Goal: Information Seeking & Learning: Check status

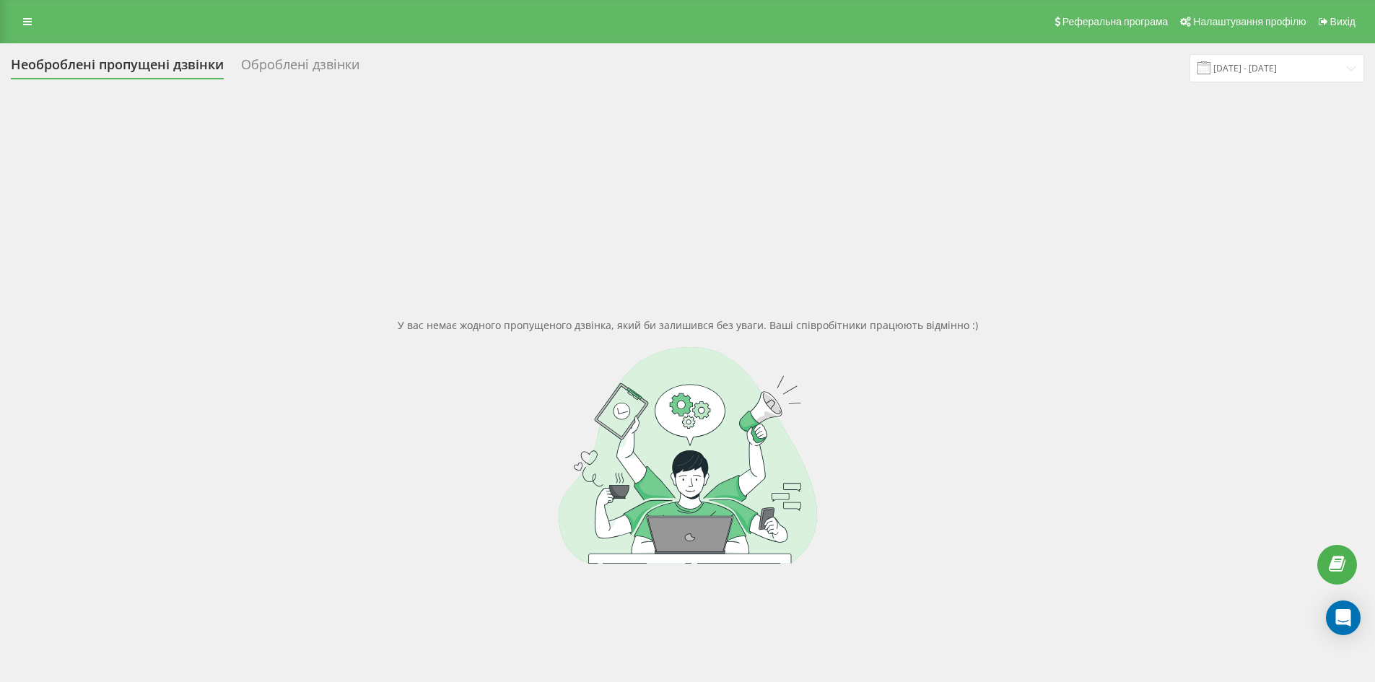
click at [327, 60] on div "Оброблені дзвінки" at bounding box center [300, 68] width 118 height 22
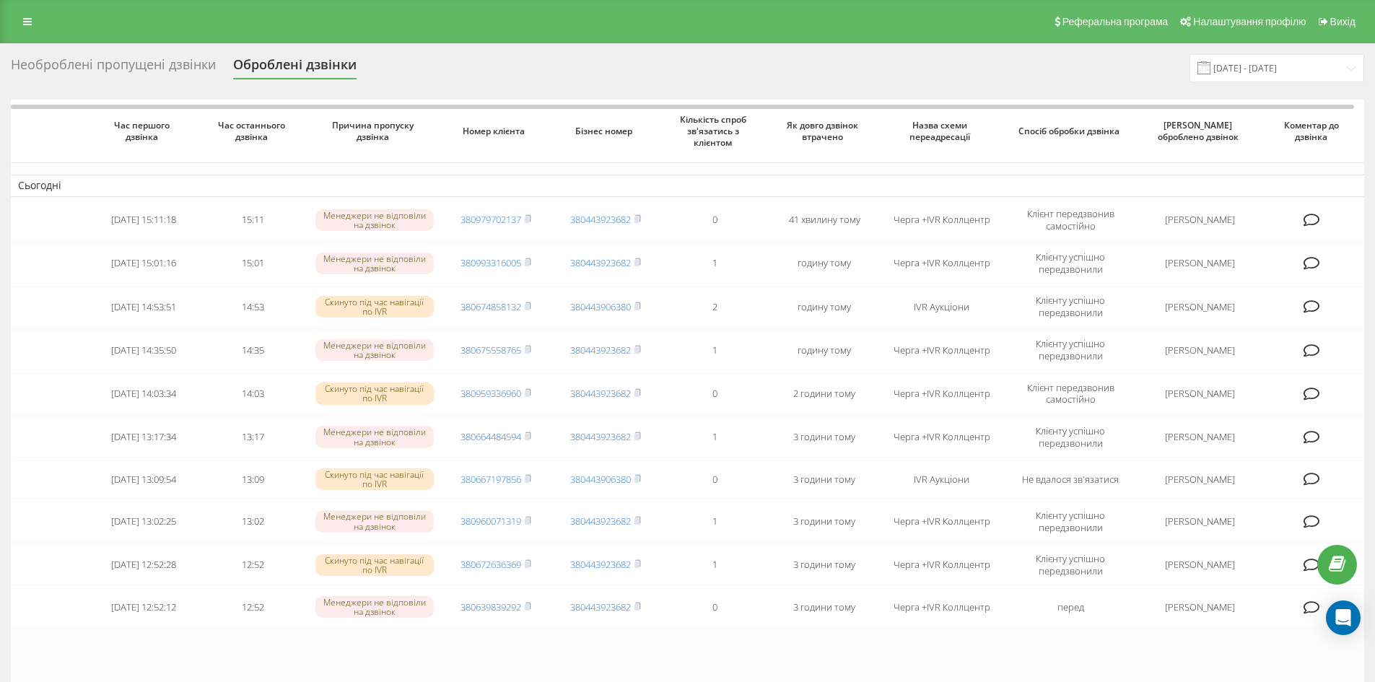
click at [156, 65] on div "Необроблені пропущені дзвінки" at bounding box center [113, 68] width 205 height 22
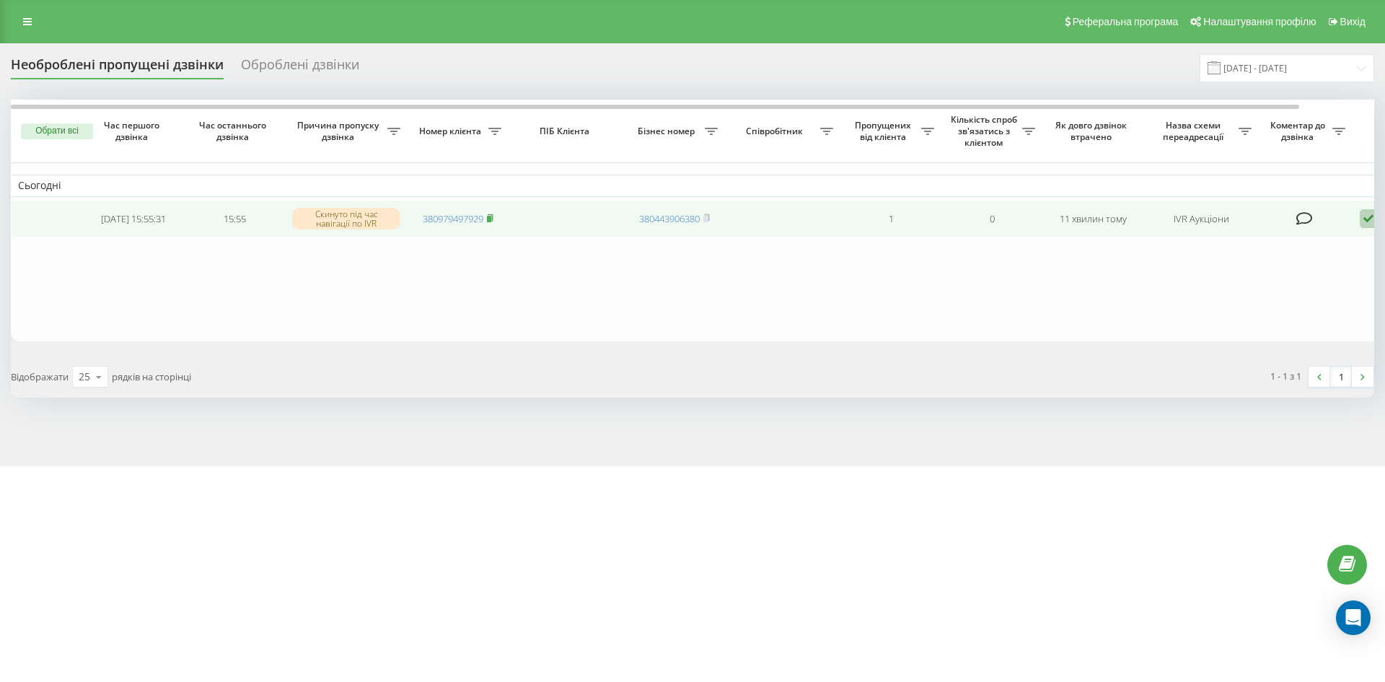
click at [491, 222] on rect at bounding box center [489, 219] width 4 height 6
click at [487, 215] on span "380982273029" at bounding box center [458, 218] width 71 height 13
click at [490, 221] on rect at bounding box center [489, 219] width 4 height 6
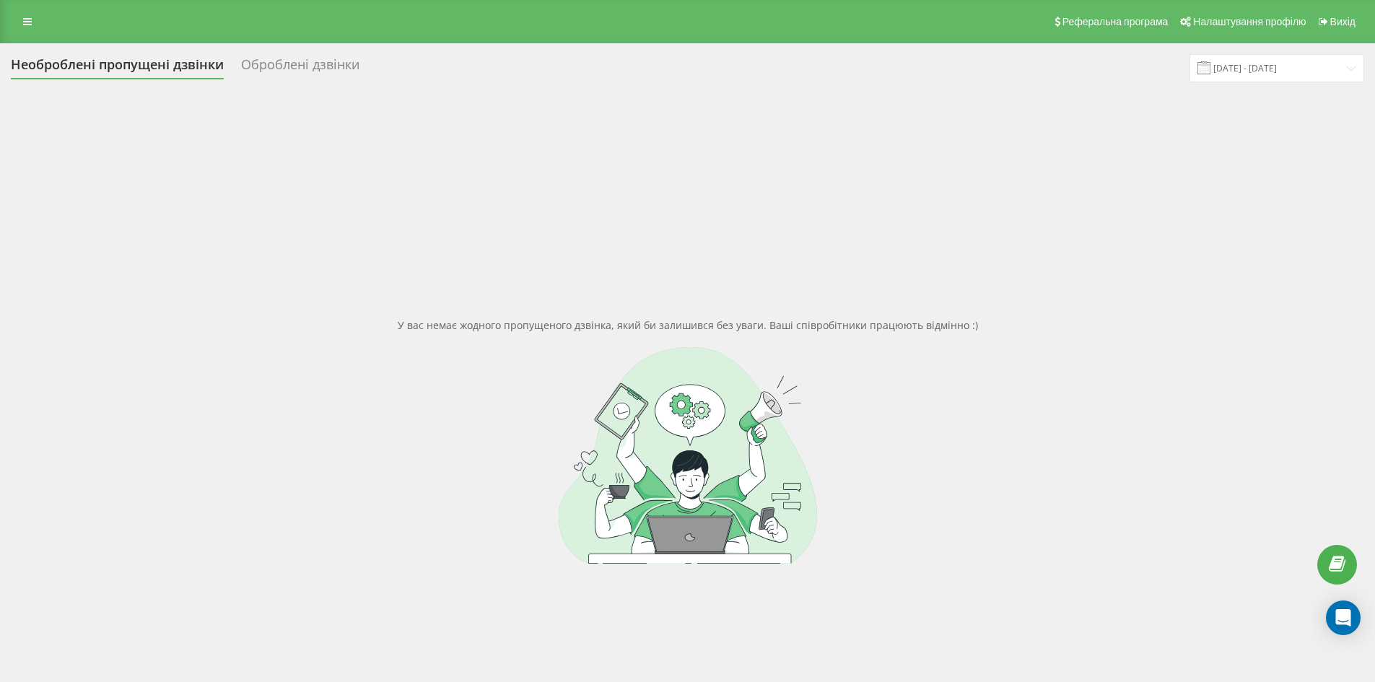
click at [331, 69] on div "Оброблені дзвінки" at bounding box center [300, 68] width 118 height 22
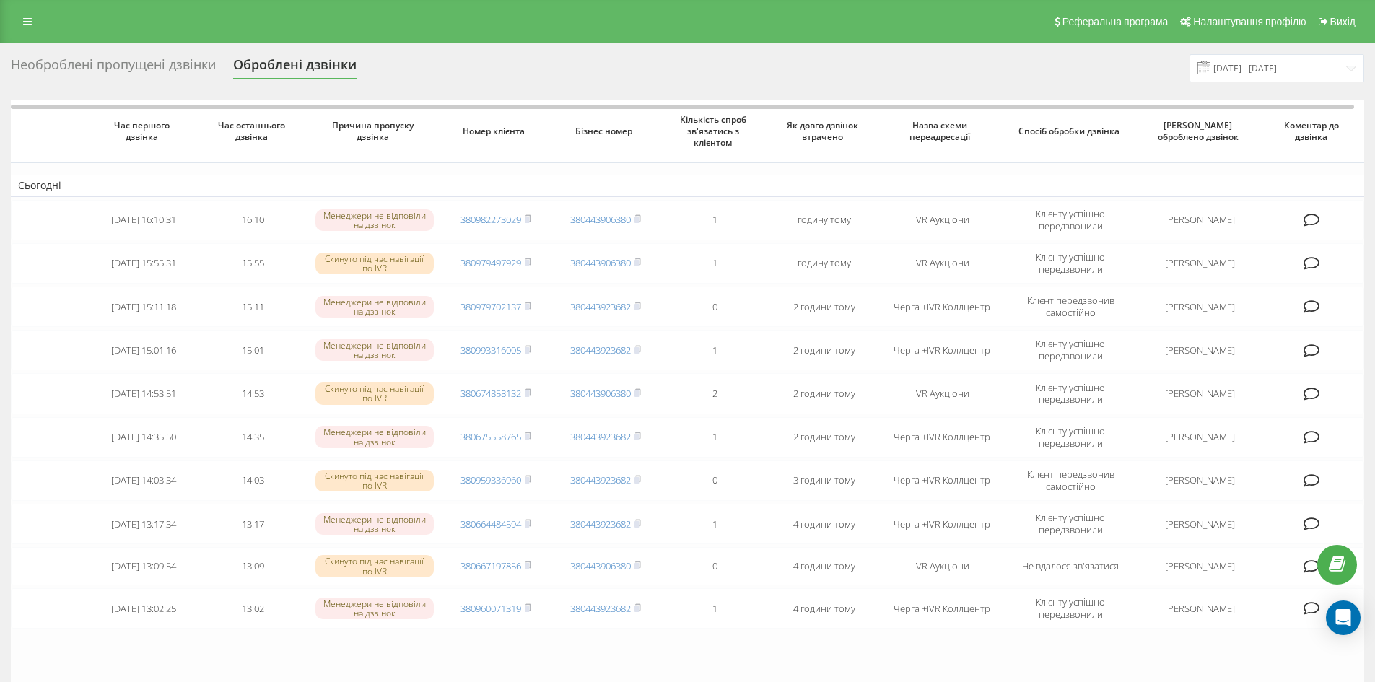
click at [145, 69] on div "Необроблені пропущені дзвінки" at bounding box center [113, 68] width 205 height 22
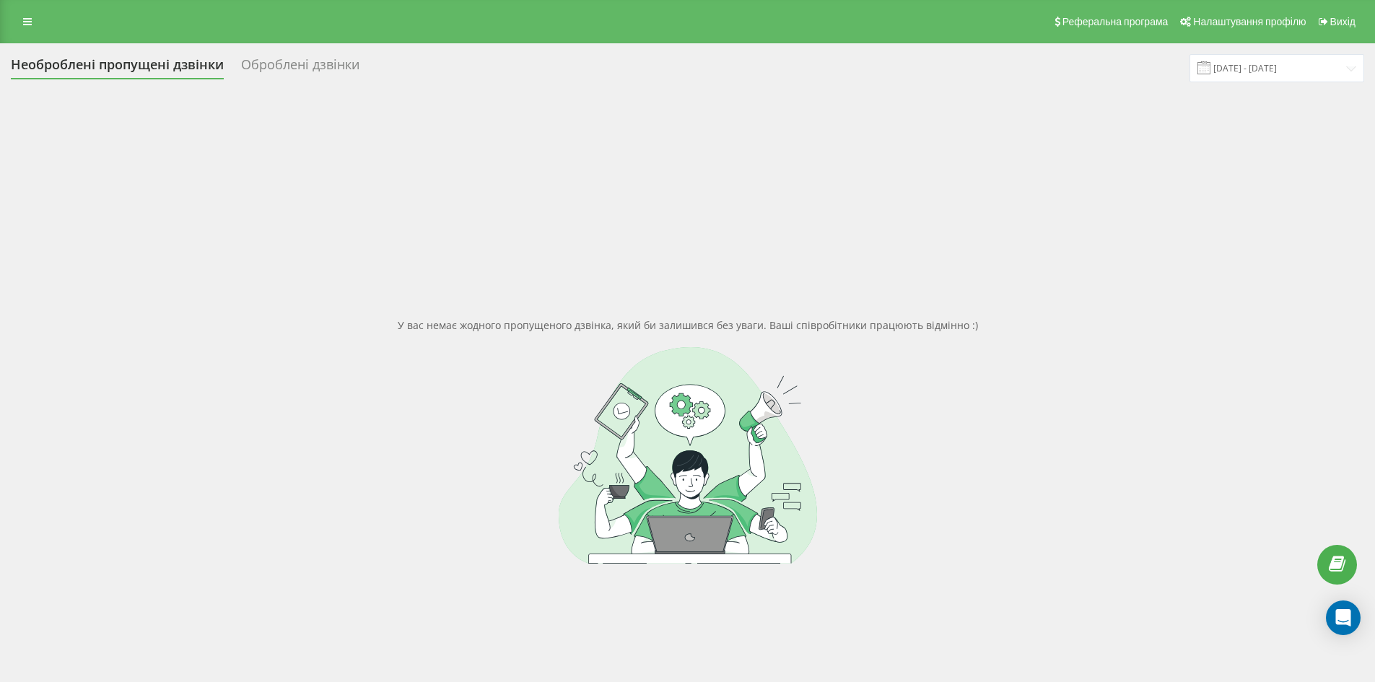
click at [304, 70] on div "Оброблені дзвінки" at bounding box center [300, 68] width 118 height 22
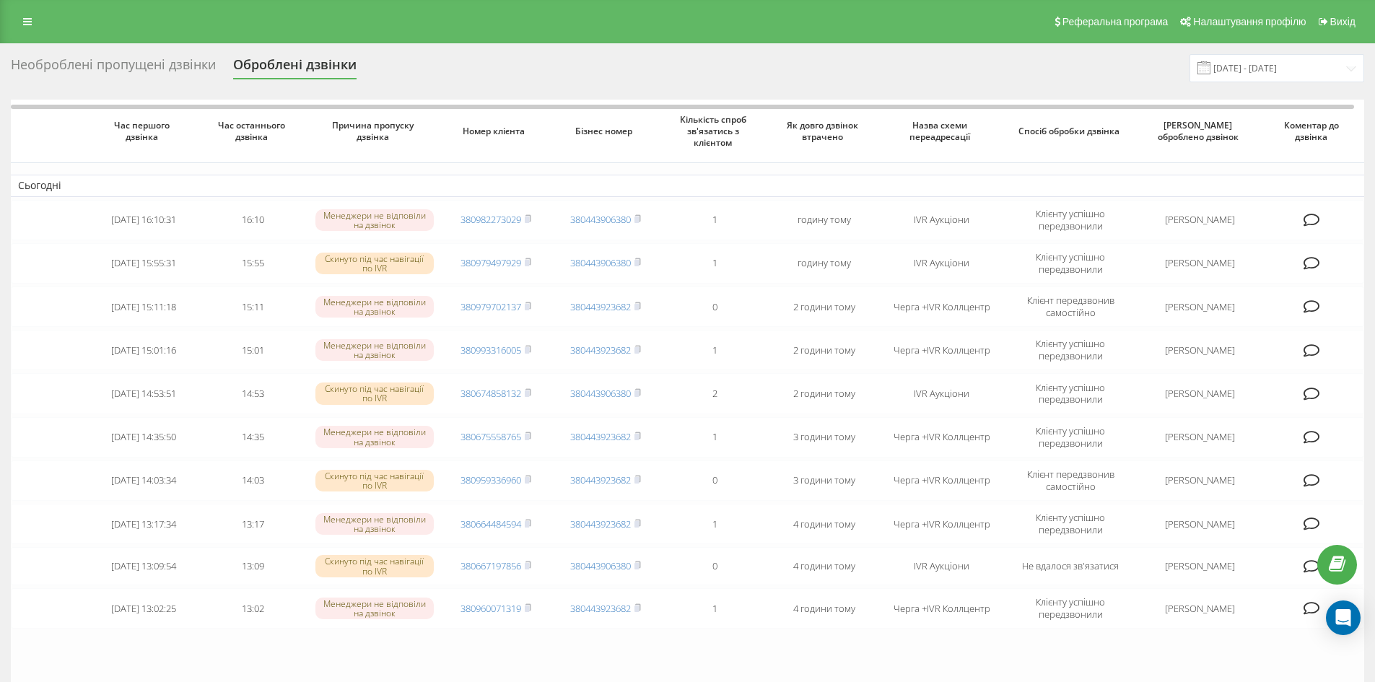
click at [190, 66] on div "Необроблені пропущені дзвінки" at bounding box center [113, 68] width 205 height 22
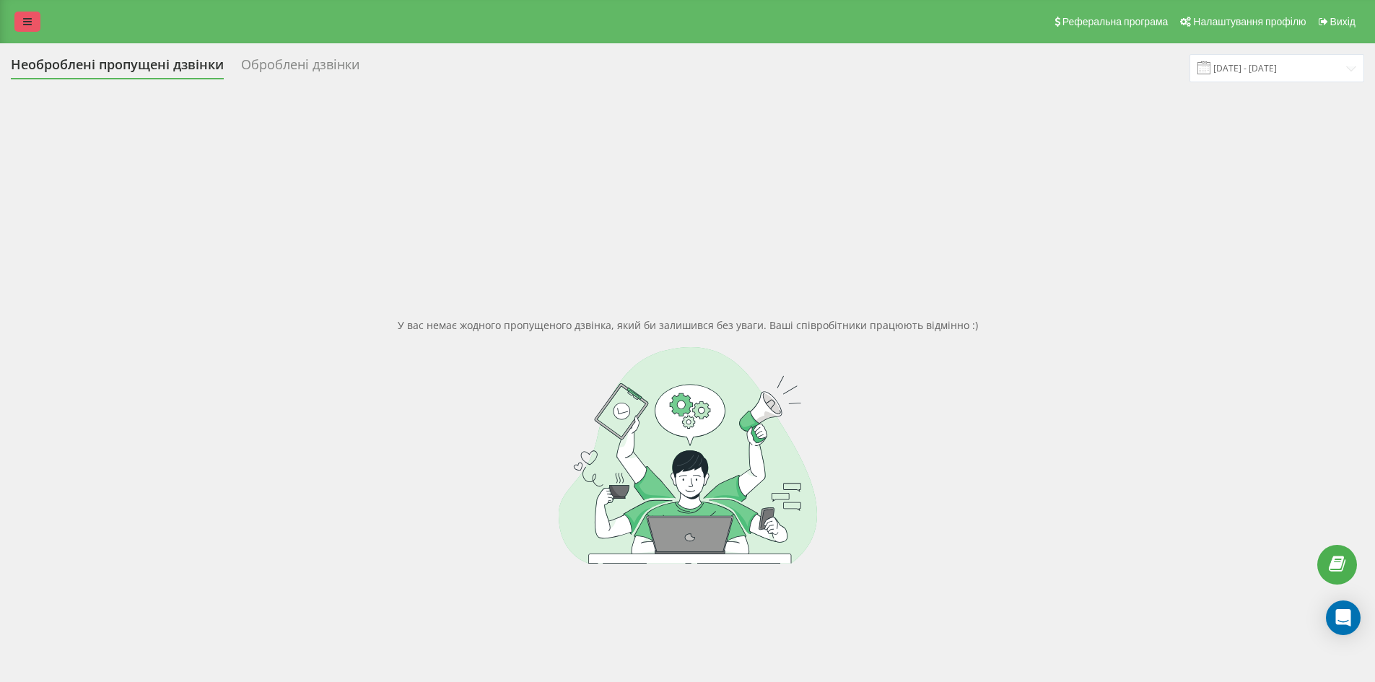
click at [22, 22] on link at bounding box center [27, 22] width 26 height 20
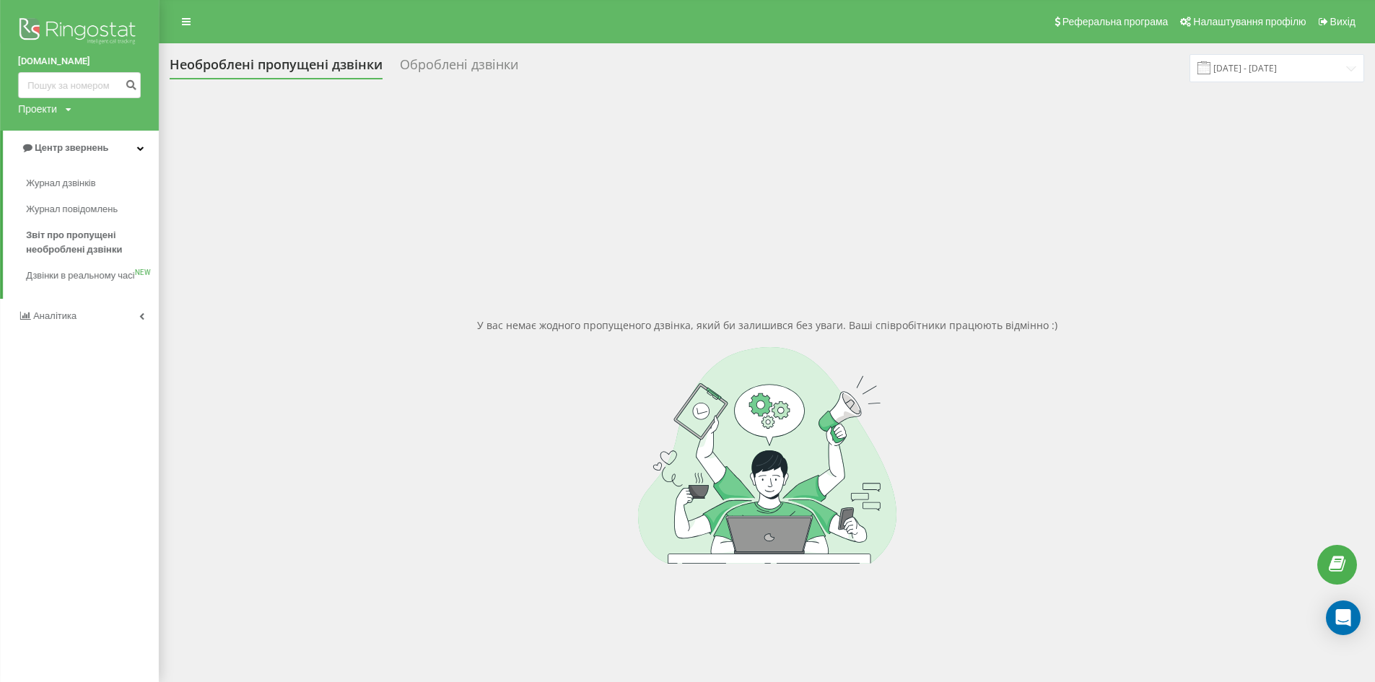
click at [225, 154] on div "У вас немає жодного пропущеного дзвінка, який би залишився без уваги. Ваші спів…" at bounding box center [767, 441] width 1194 height 682
click at [95, 29] on img at bounding box center [79, 32] width 123 height 36
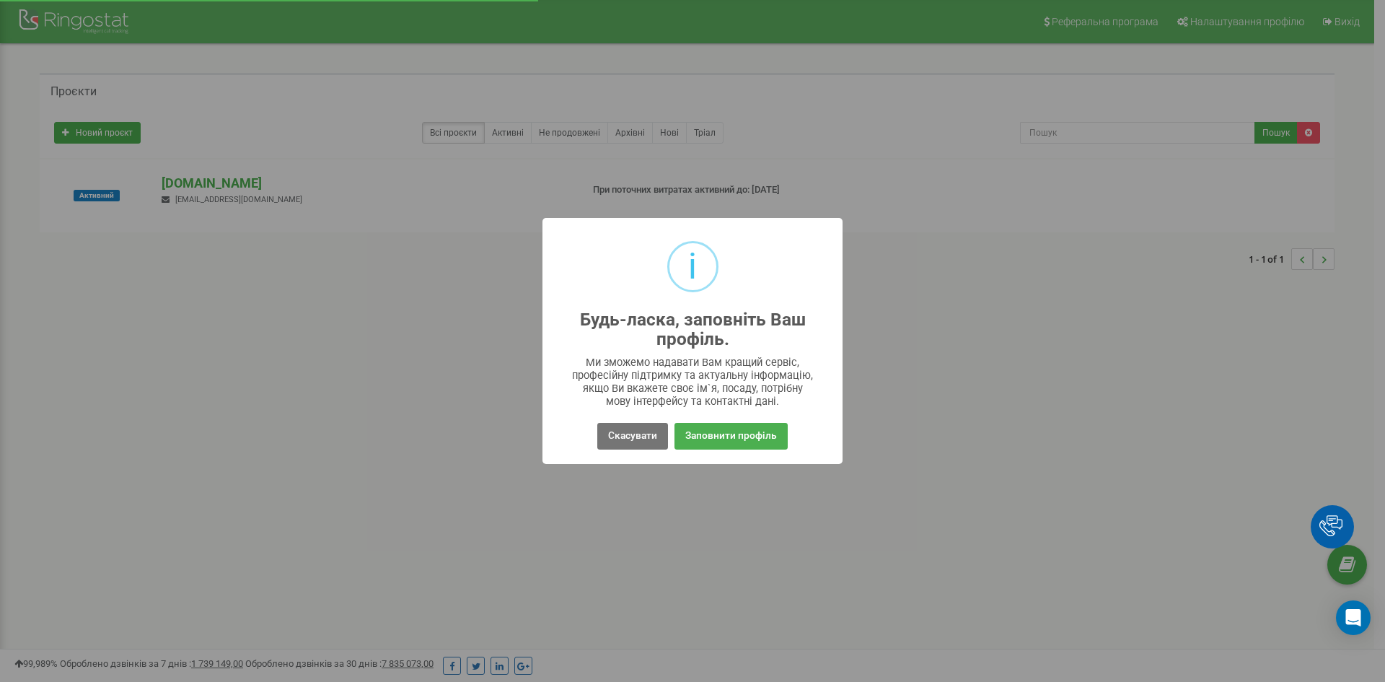
click at [89, 83] on div "i Будь-ласка, заповніть Ваш профіль. × Ми зможемо надавати Вам кращий сервіс, п…" at bounding box center [692, 341] width 1385 height 682
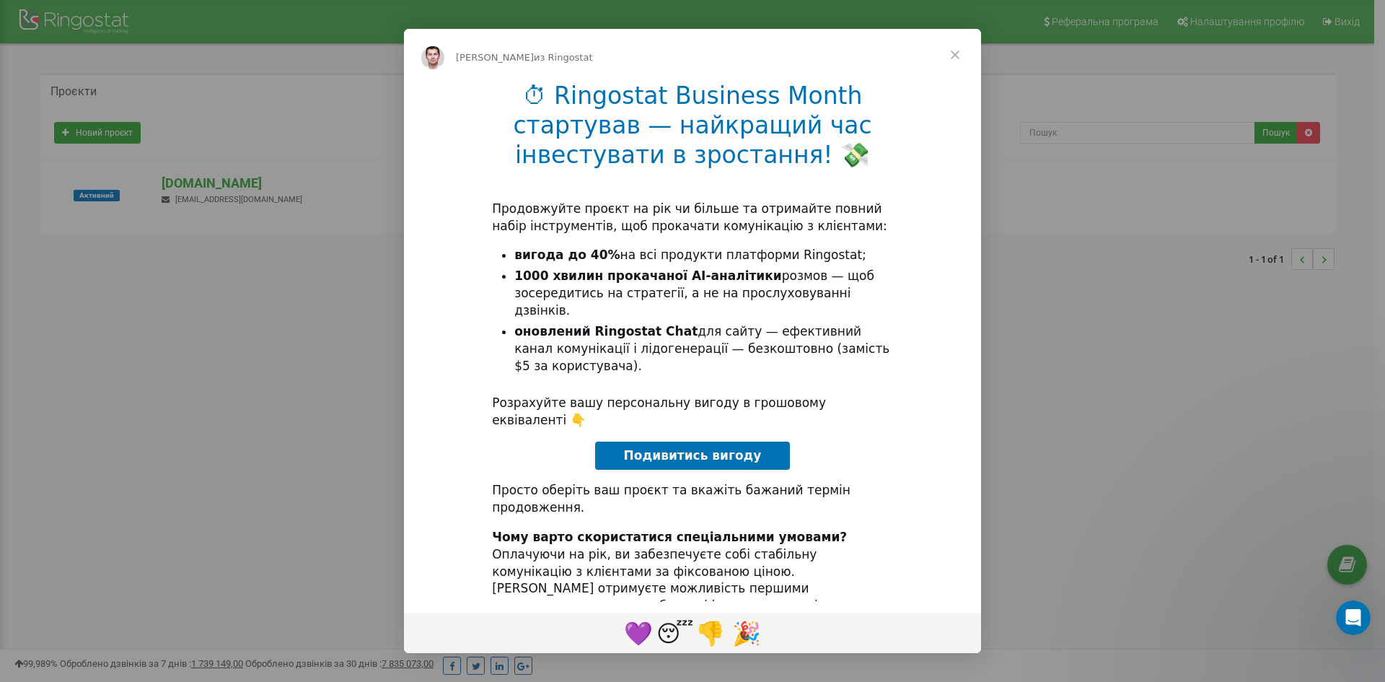
click at [645, 446] on div "⏱ Ringostat Business Month стартував — найкращий час інвестувати в зростання! 💸…" at bounding box center [692, 385] width 577 height 609
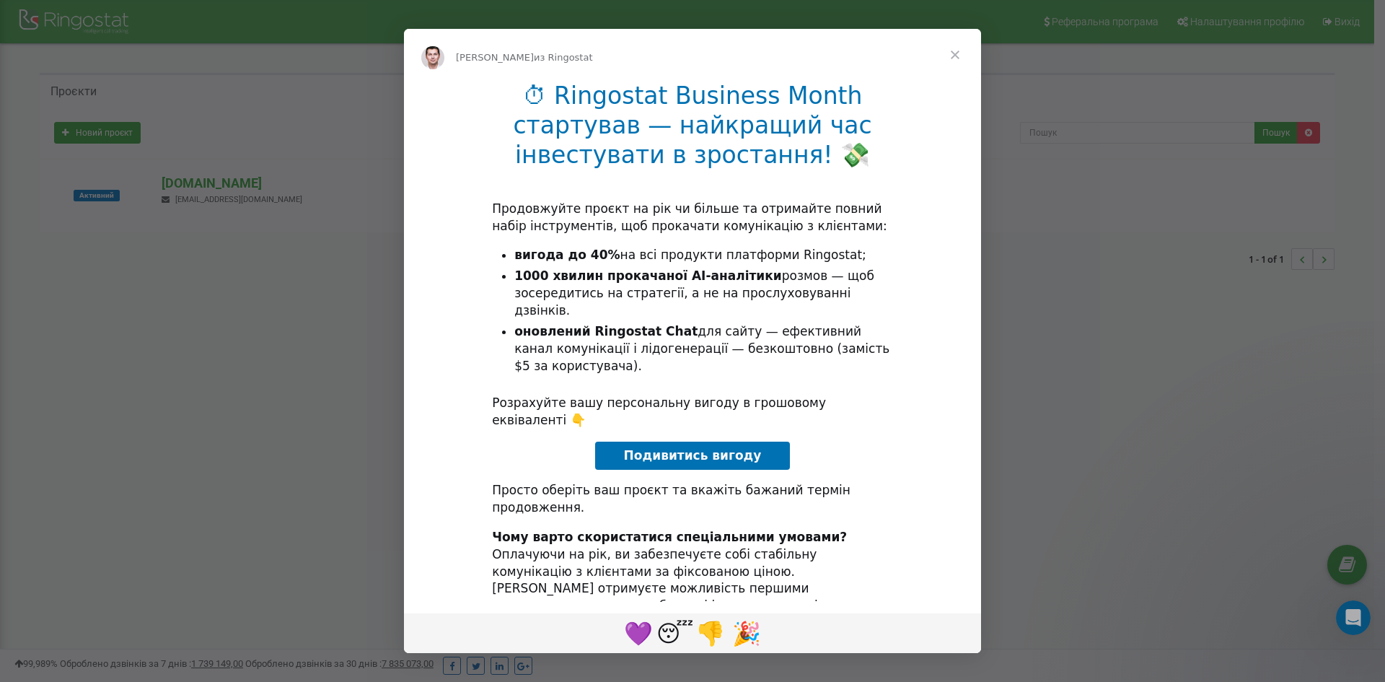
click at [955, 59] on span "Закрыть" at bounding box center [955, 55] width 52 height 52
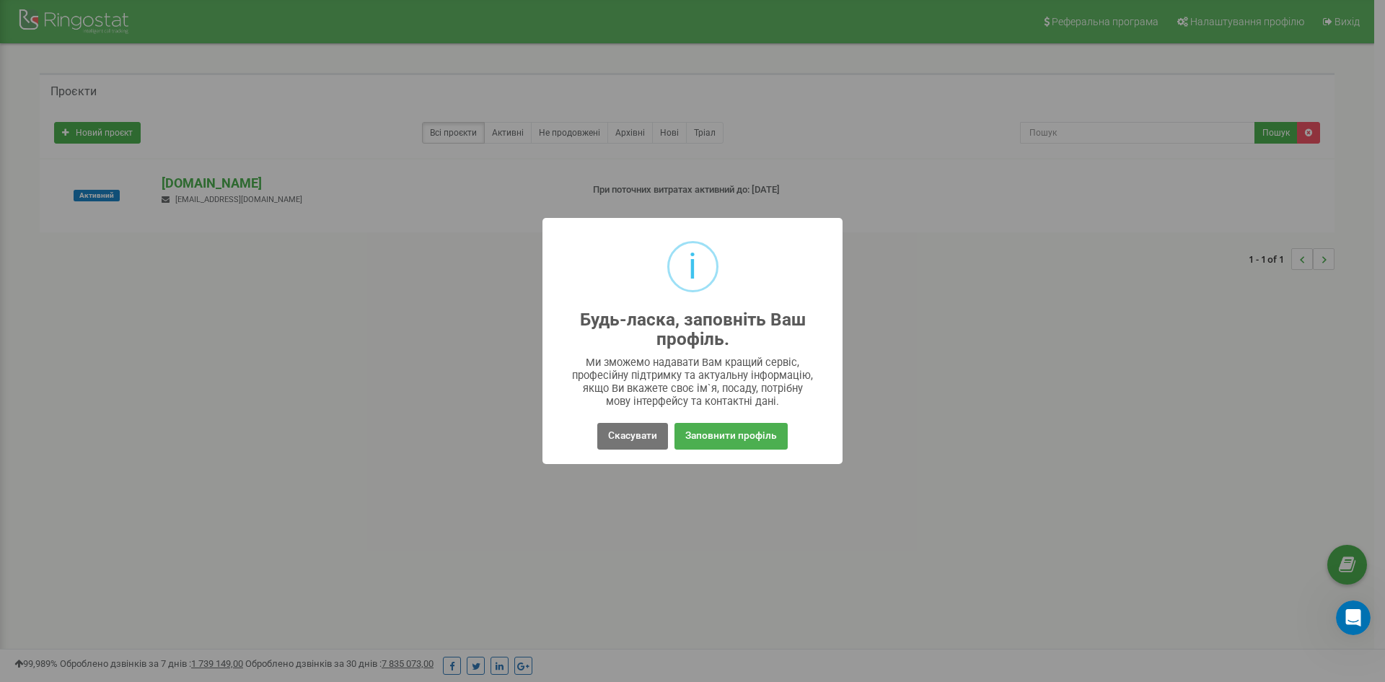
click at [671, 436] on div "Скасувати No Заповнити профіль" at bounding box center [692, 435] width 277 height 33
click at [647, 437] on button "Скасувати" at bounding box center [632, 436] width 71 height 27
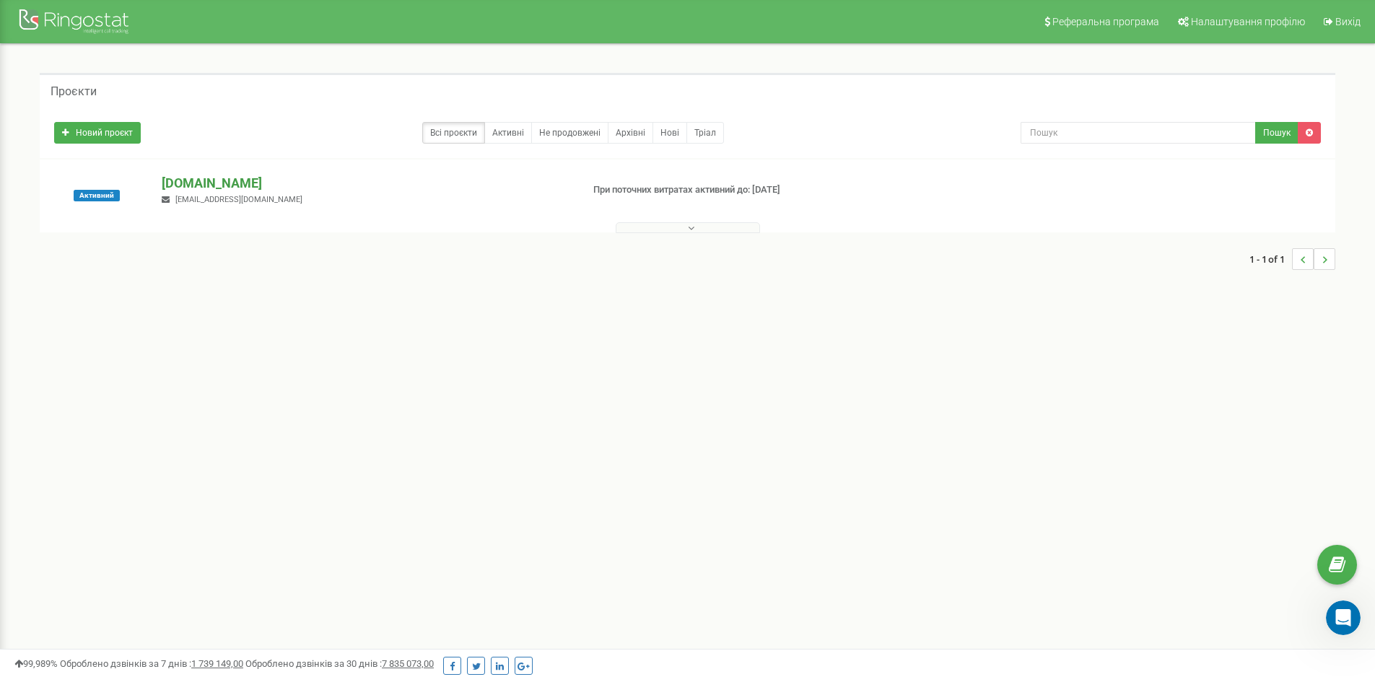
click at [206, 185] on p "[DOMAIN_NAME]" at bounding box center [366, 183] width 408 height 19
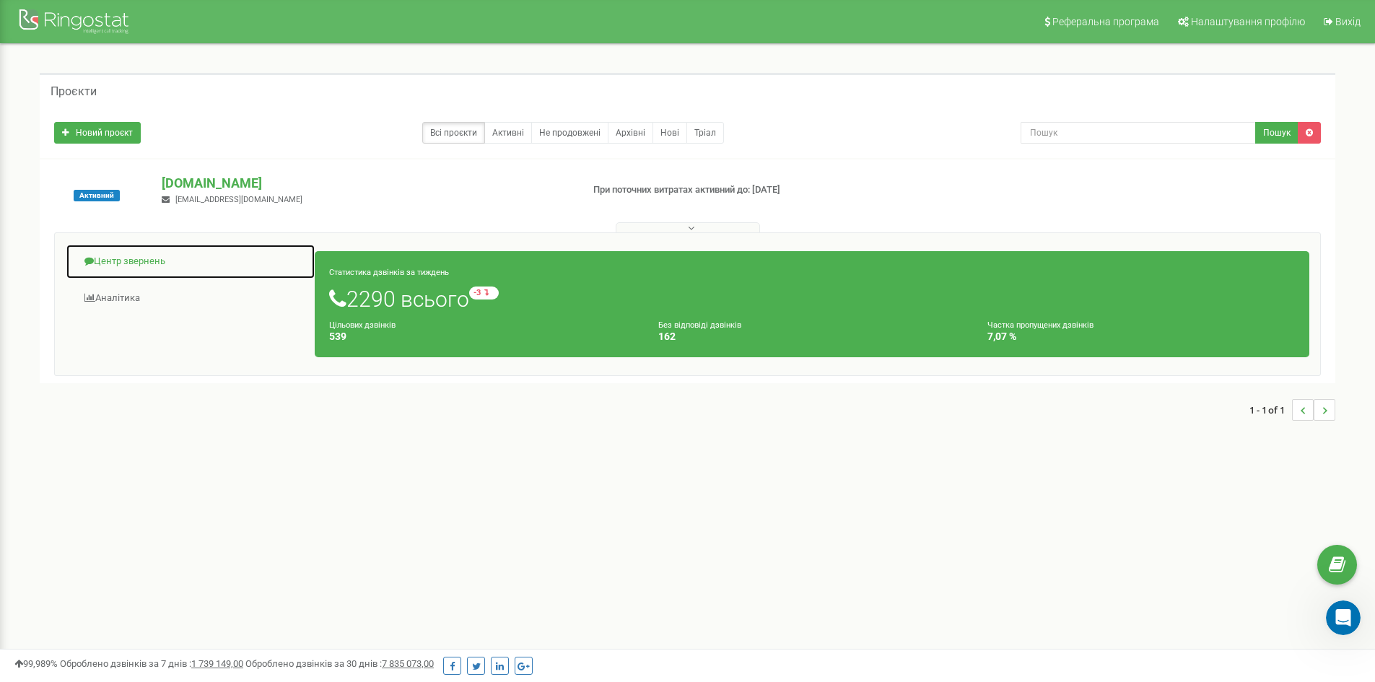
click at [127, 266] on link "Центр звернень" at bounding box center [191, 261] width 250 height 35
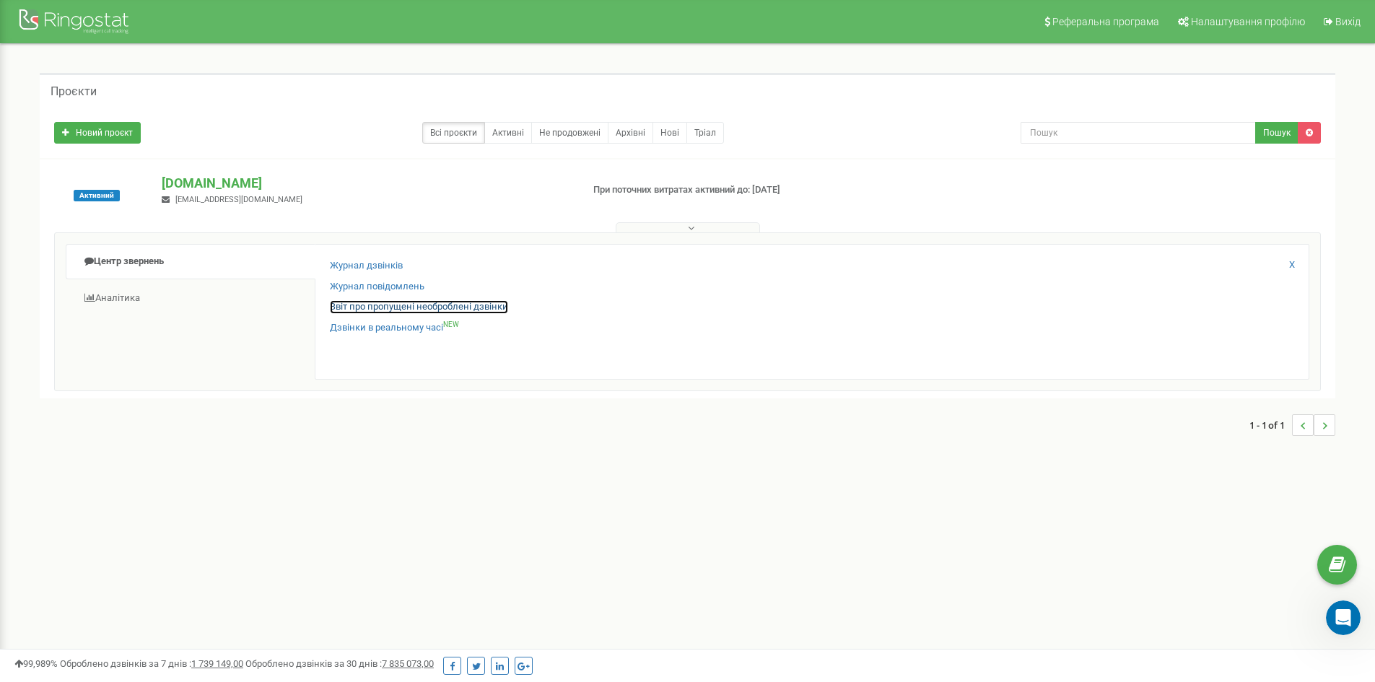
click at [354, 305] on link "Звіт про пропущені необроблені дзвінки" at bounding box center [419, 307] width 178 height 14
